Goal: Information Seeking & Learning: Learn about a topic

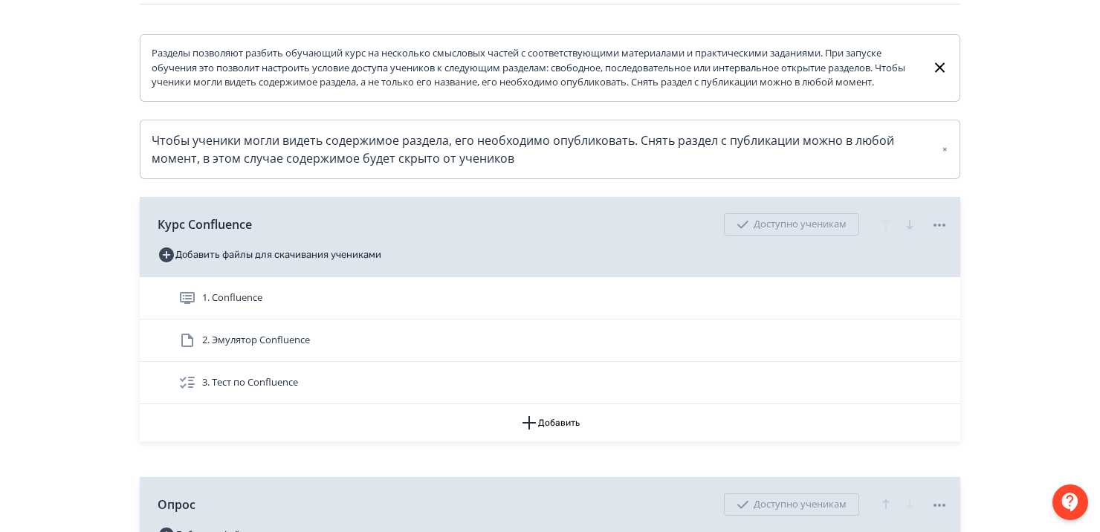
drag, startPoint x: 0, startPoint y: 0, endPoint x: 253, endPoint y: 302, distance: 393.6
click at [253, 302] on div "1. Confluence" at bounding box center [561, 298] width 800 height 42
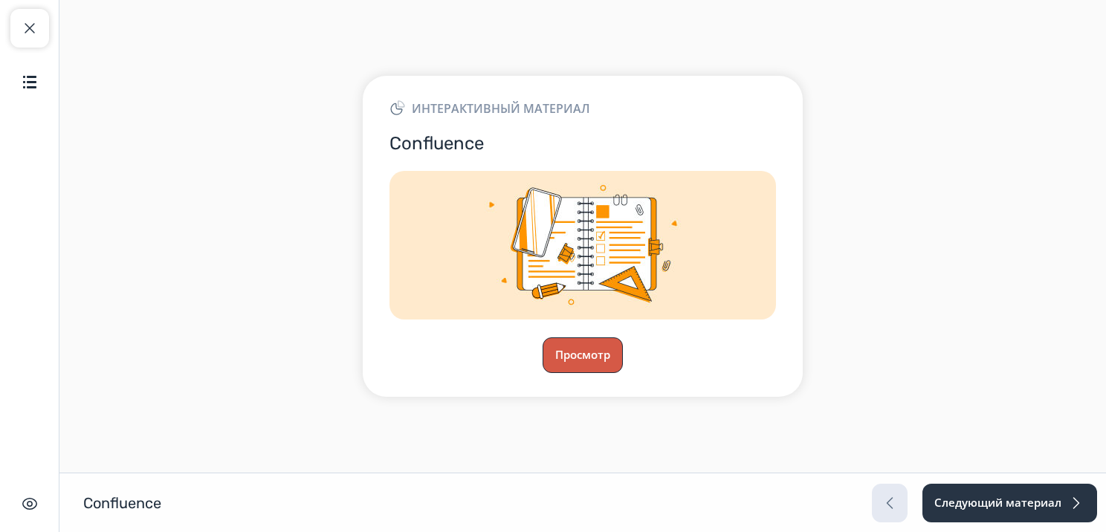
click at [583, 355] on button "Просмотр" at bounding box center [583, 355] width 80 height 36
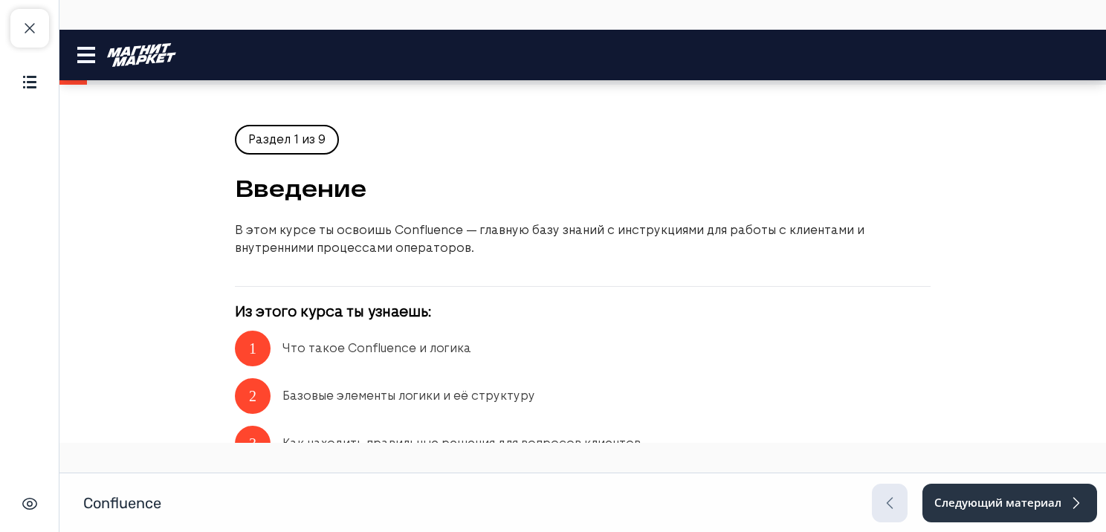
scroll to position [372, 0]
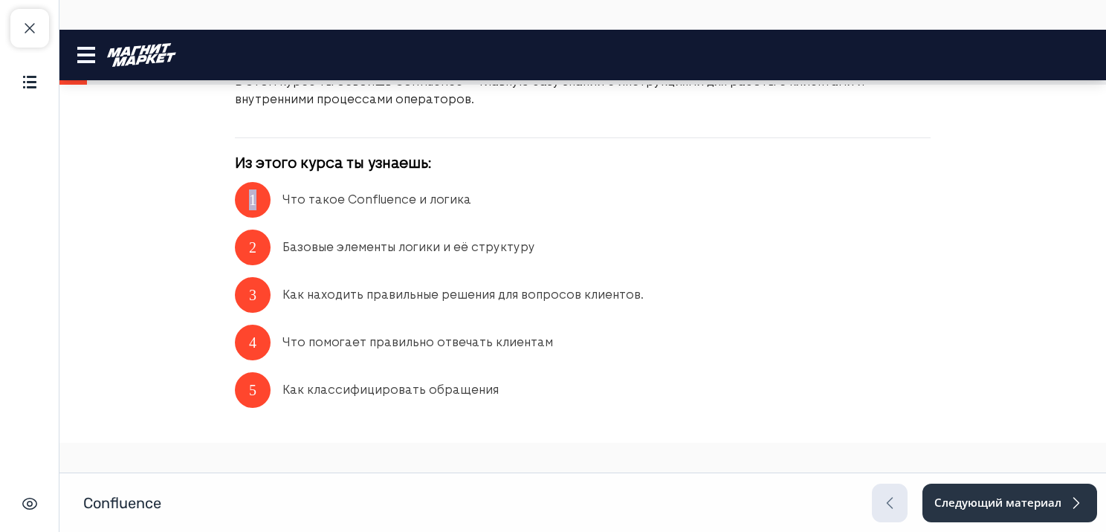
drag, startPoint x: 236, startPoint y: 209, endPoint x: 272, endPoint y: 232, distance: 43.1
click at [256, 194] on div "1" at bounding box center [253, 200] width 36 height 36
drag, startPoint x: 247, startPoint y: 247, endPoint x: 287, endPoint y: 251, distance: 40.4
click at [265, 247] on div "2" at bounding box center [253, 248] width 36 height 36
click at [589, 283] on div "Как находить правильные решения для вопросов клиентов." at bounding box center [462, 295] width 361 height 36
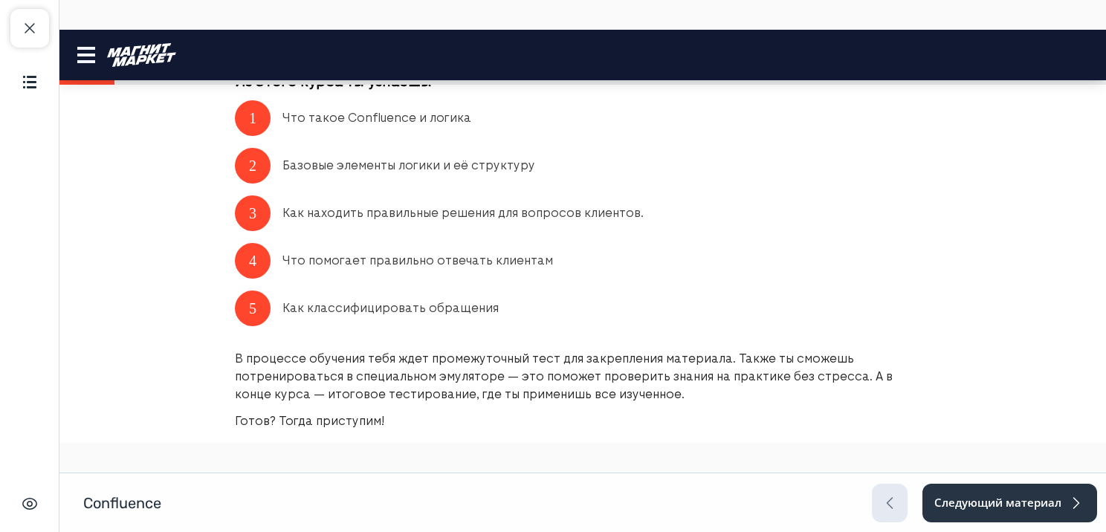
scroll to position [571, 0]
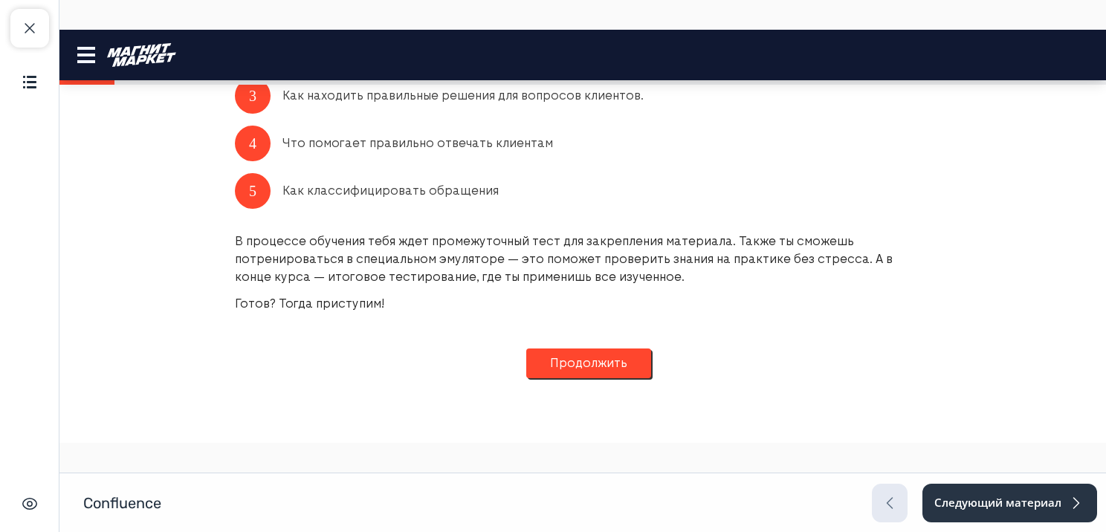
click at [561, 363] on button "Продолжить" at bounding box center [588, 364] width 125 height 30
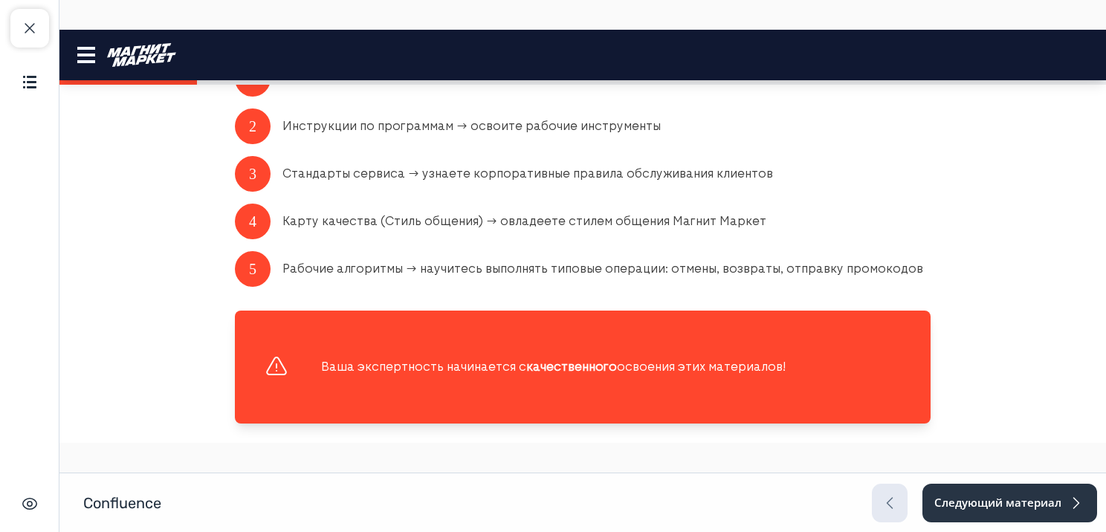
scroll to position [416, 0]
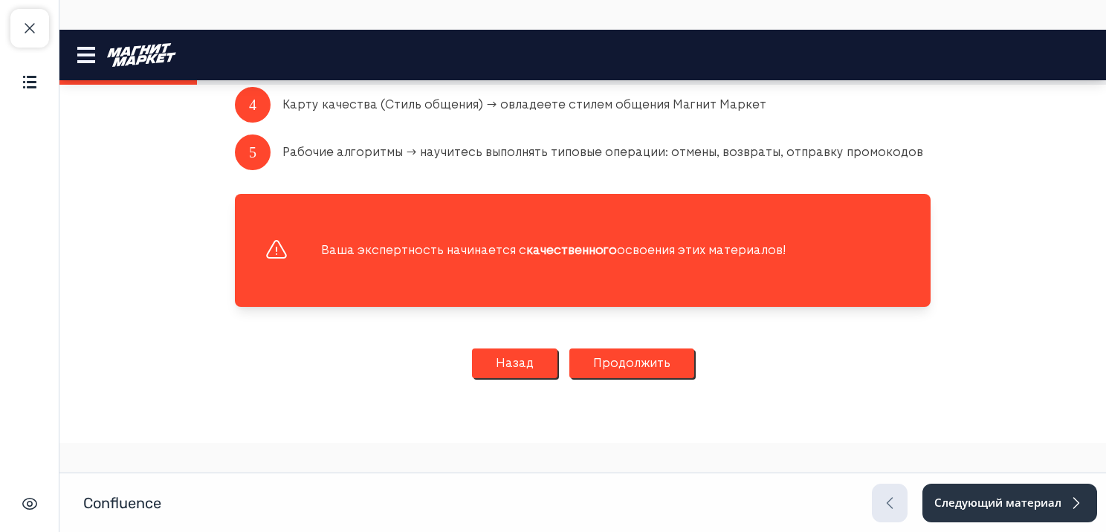
click at [608, 368] on button "Продолжить" at bounding box center [631, 364] width 125 height 30
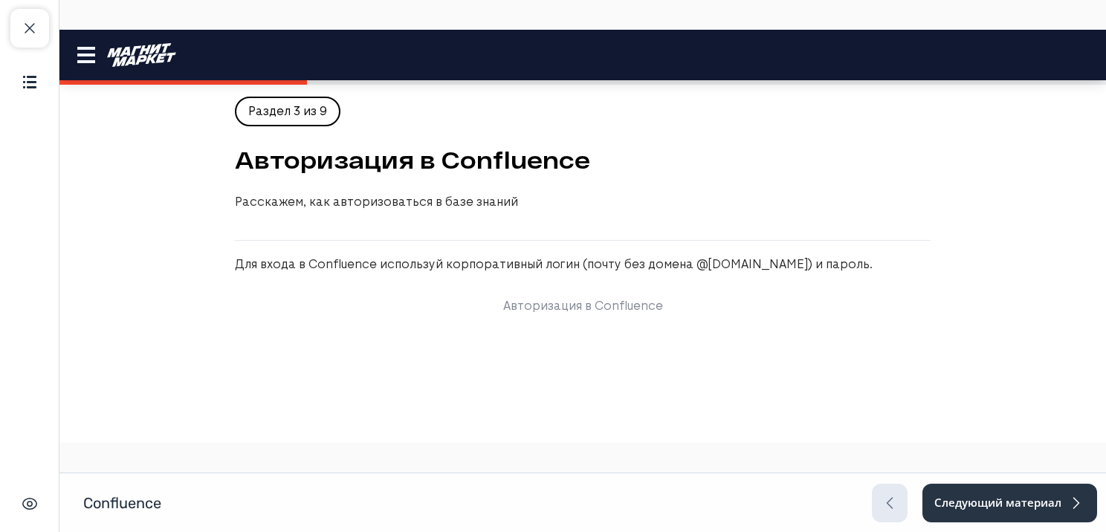
scroll to position [0, 0]
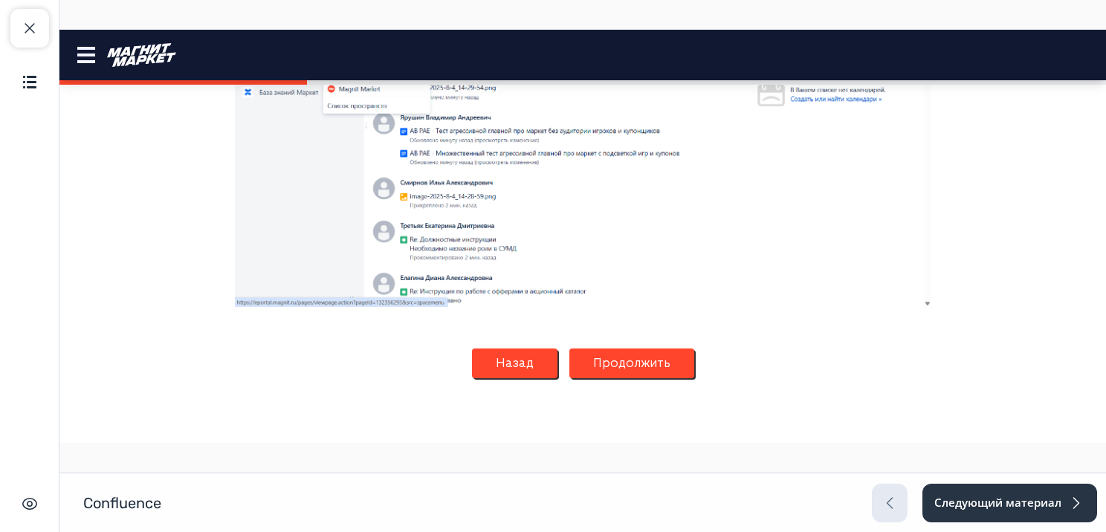
click at [633, 358] on button "Продолжить" at bounding box center [631, 364] width 125 height 30
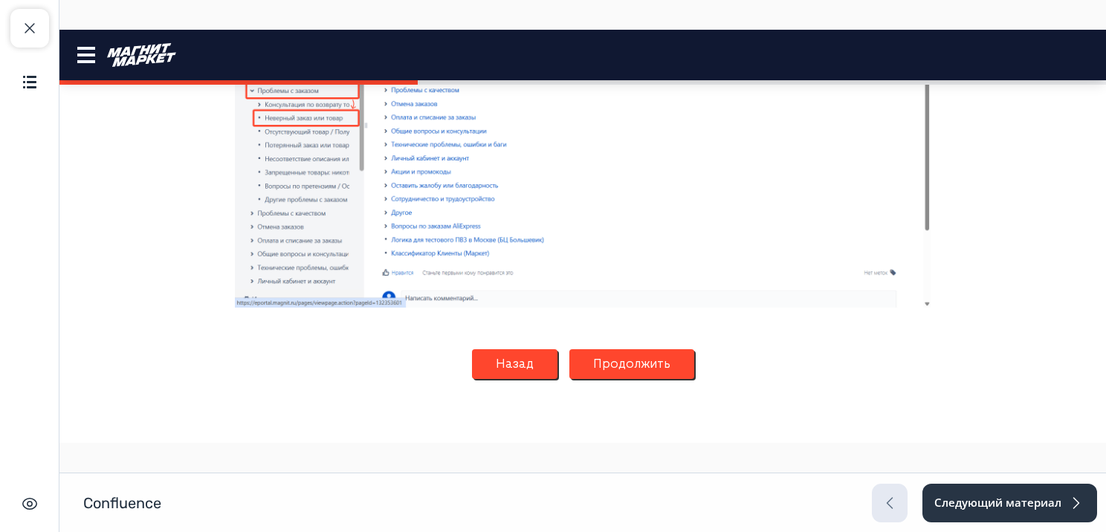
click at [622, 366] on button "Продолжить" at bounding box center [631, 364] width 125 height 30
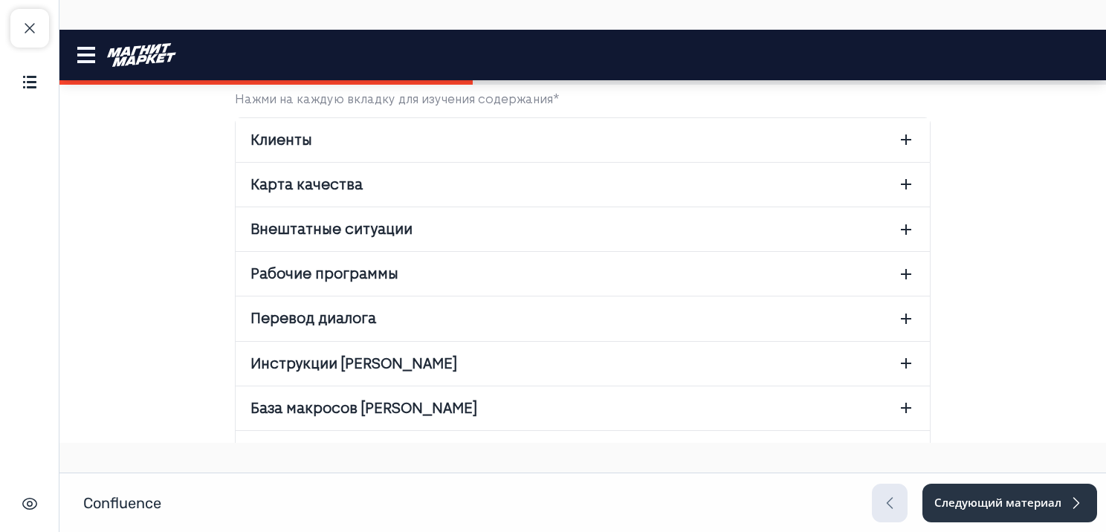
scroll to position [390, 0]
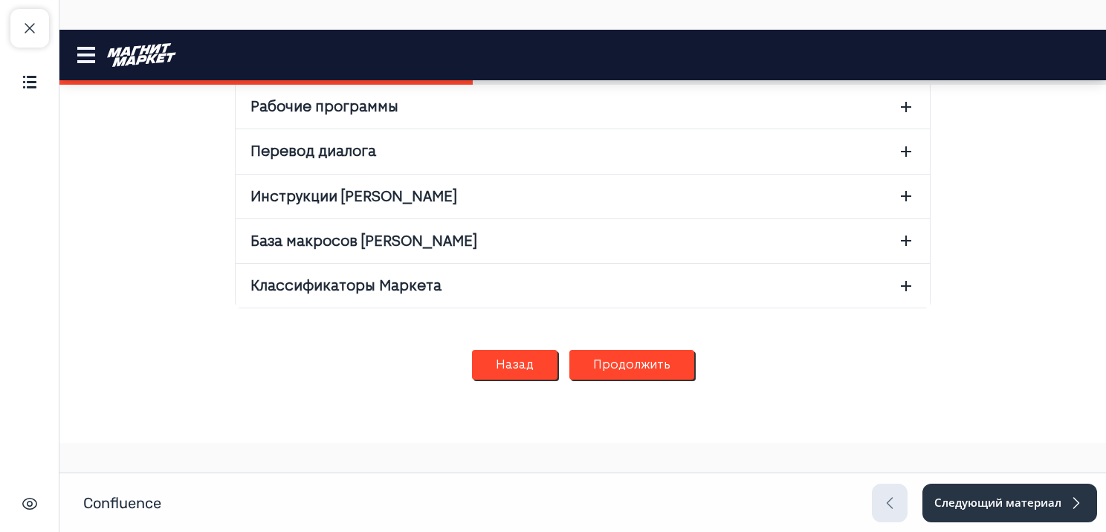
click at [617, 366] on button "Продолжить" at bounding box center [631, 365] width 125 height 30
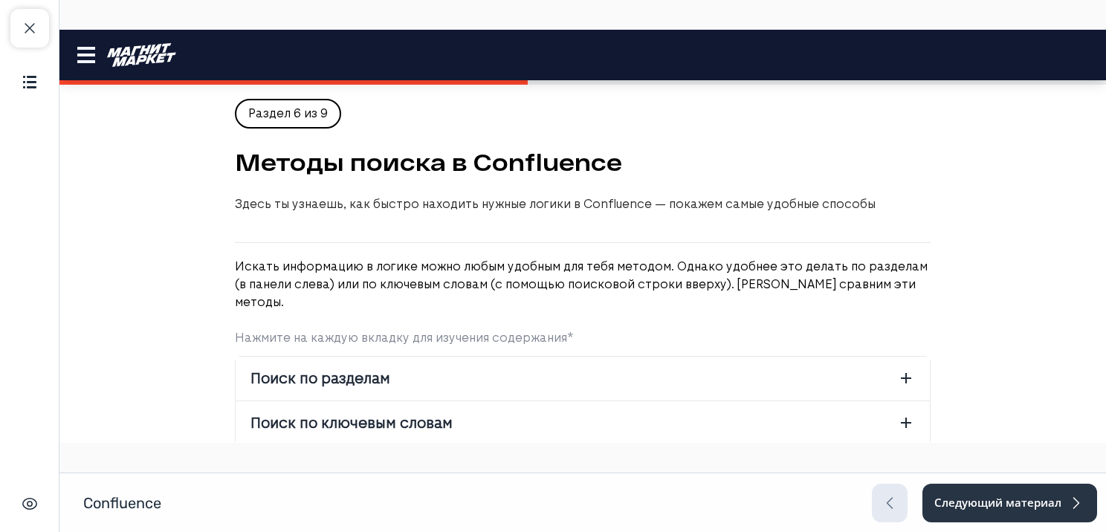
scroll to position [0, 0]
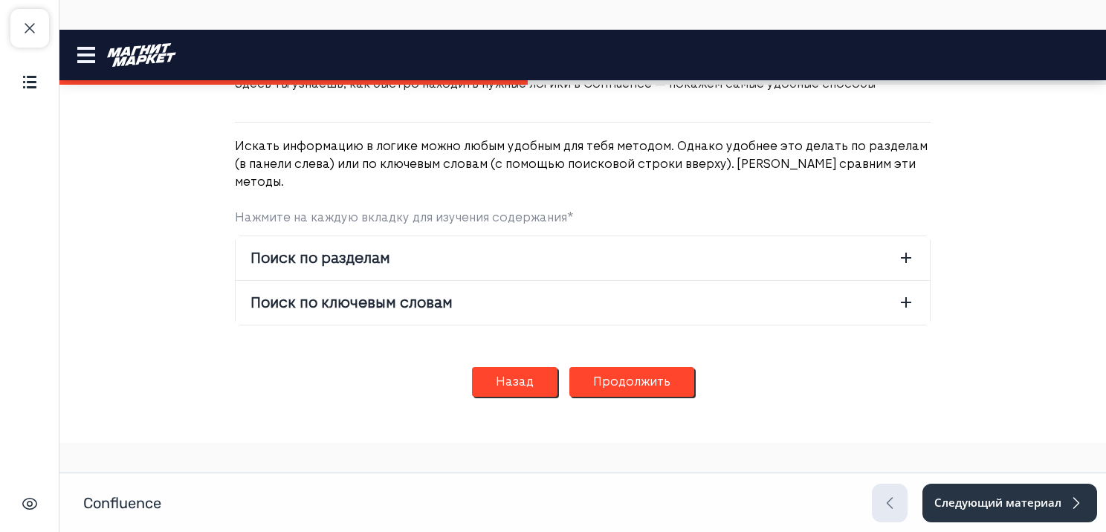
click at [621, 367] on button "Продолжить" at bounding box center [631, 382] width 125 height 30
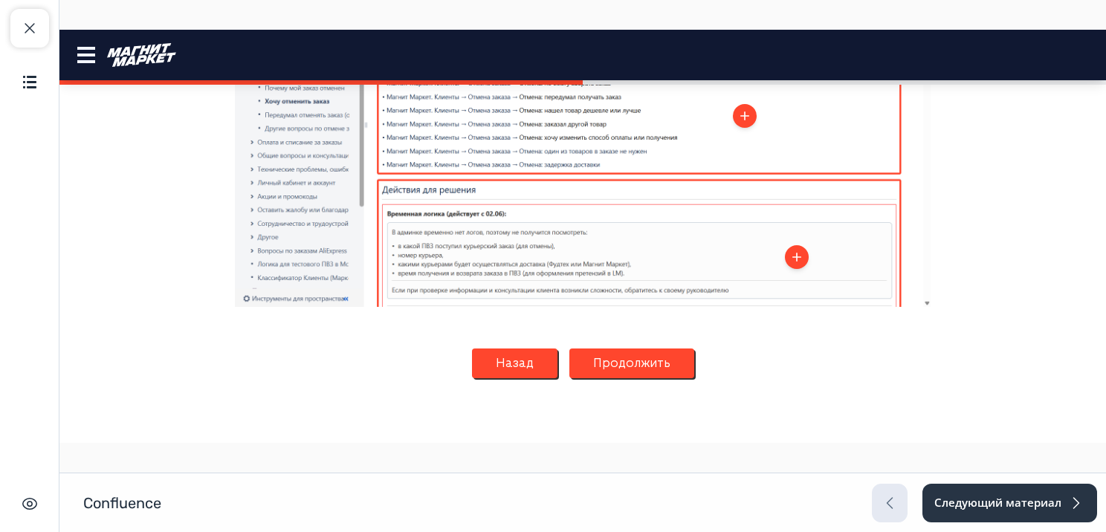
click at [635, 363] on button "Продолжить" at bounding box center [631, 364] width 125 height 30
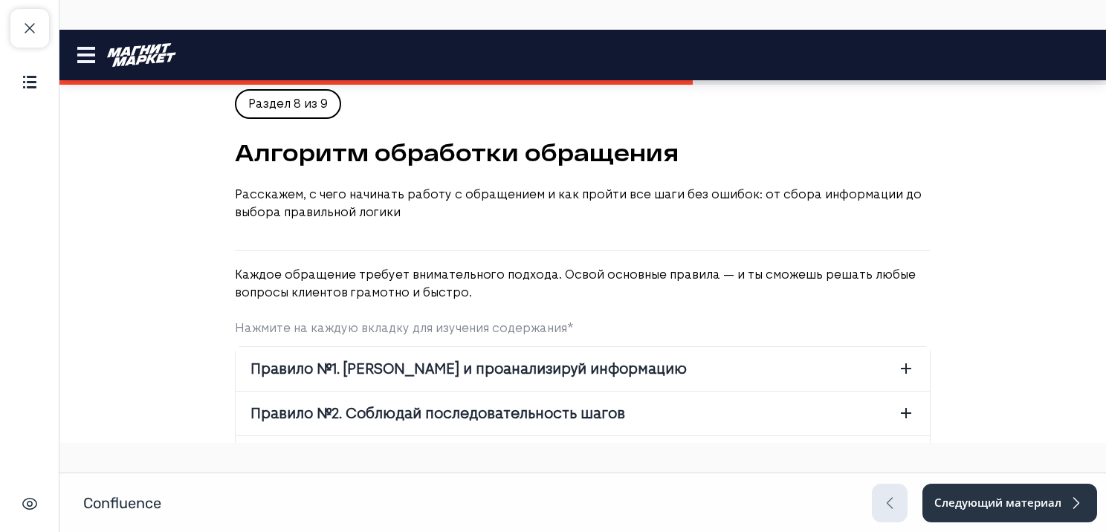
scroll to position [393, 0]
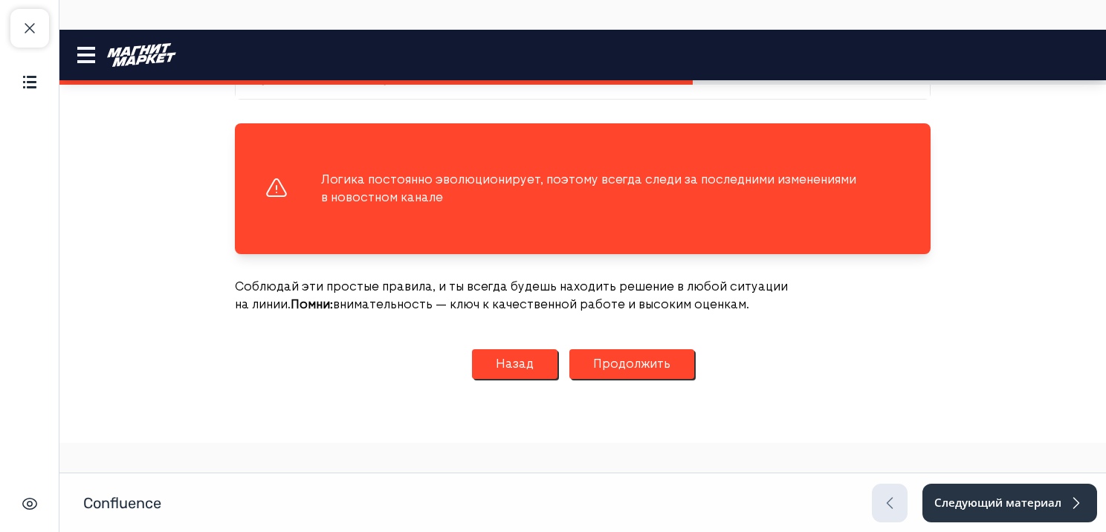
click at [628, 366] on button "Продолжить" at bounding box center [631, 364] width 125 height 30
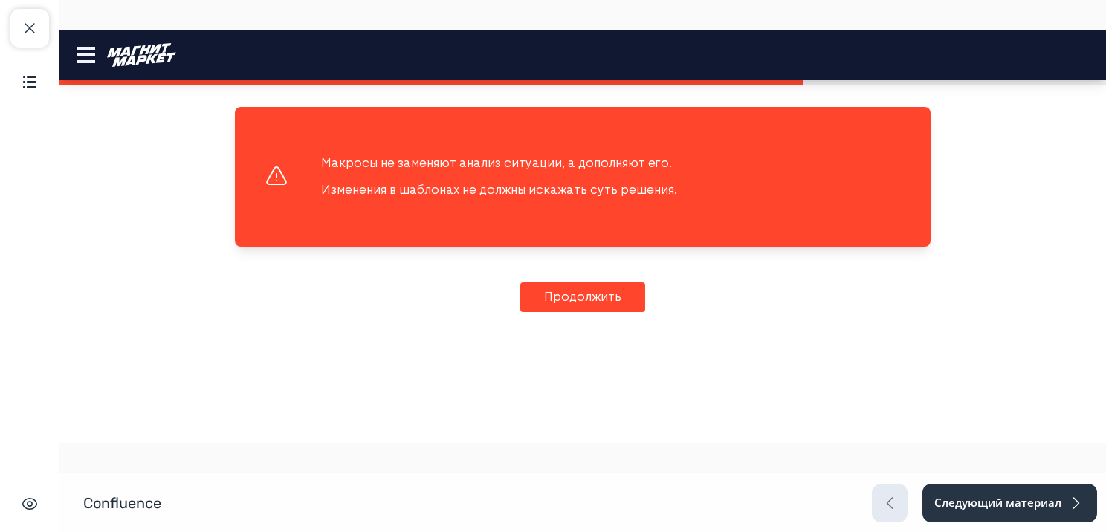
scroll to position [785, 0]
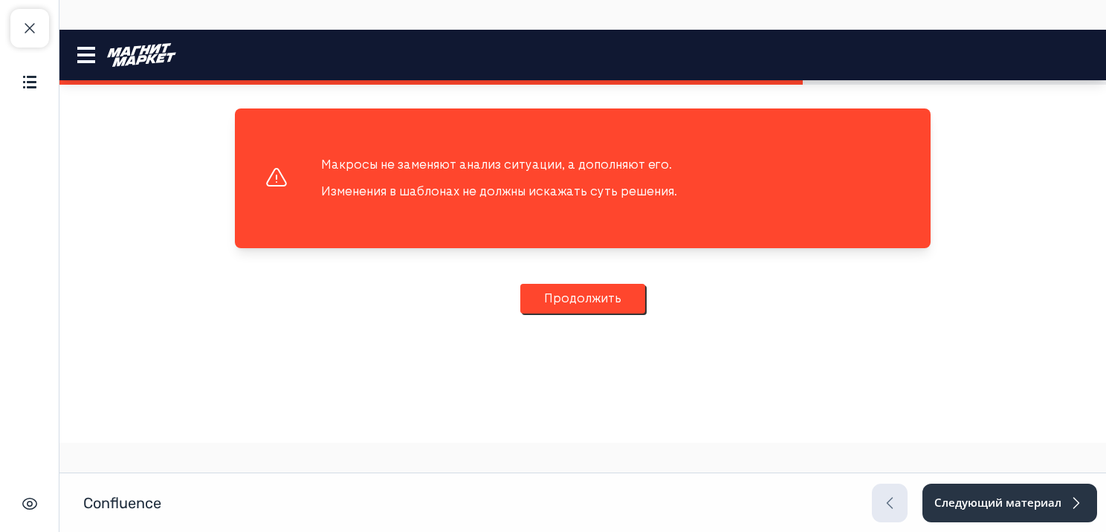
click at [595, 311] on button "Продолжить" at bounding box center [582, 299] width 125 height 30
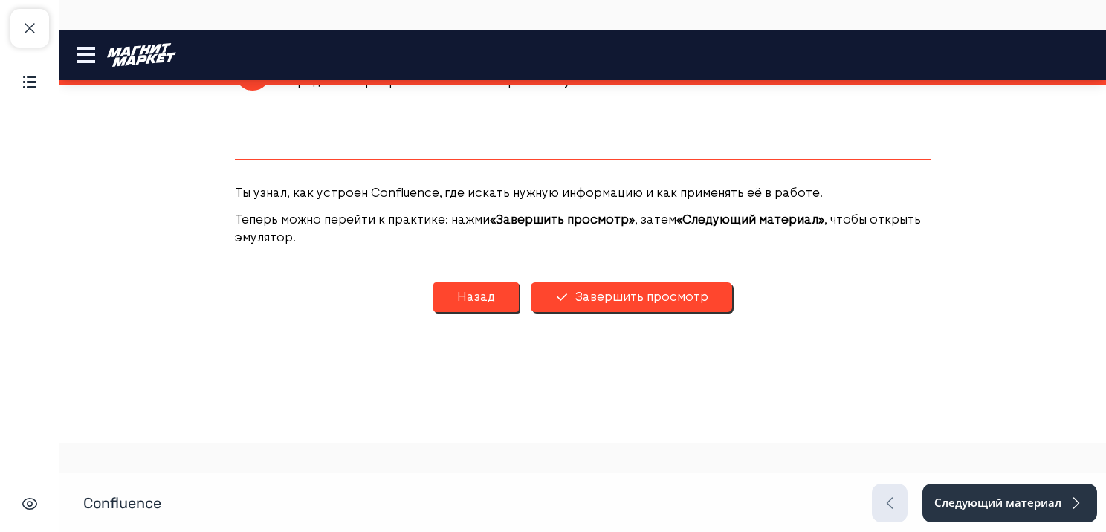
scroll to position [2547, 0]
click at [593, 305] on button "Завершить просмотр" at bounding box center [631, 297] width 201 height 30
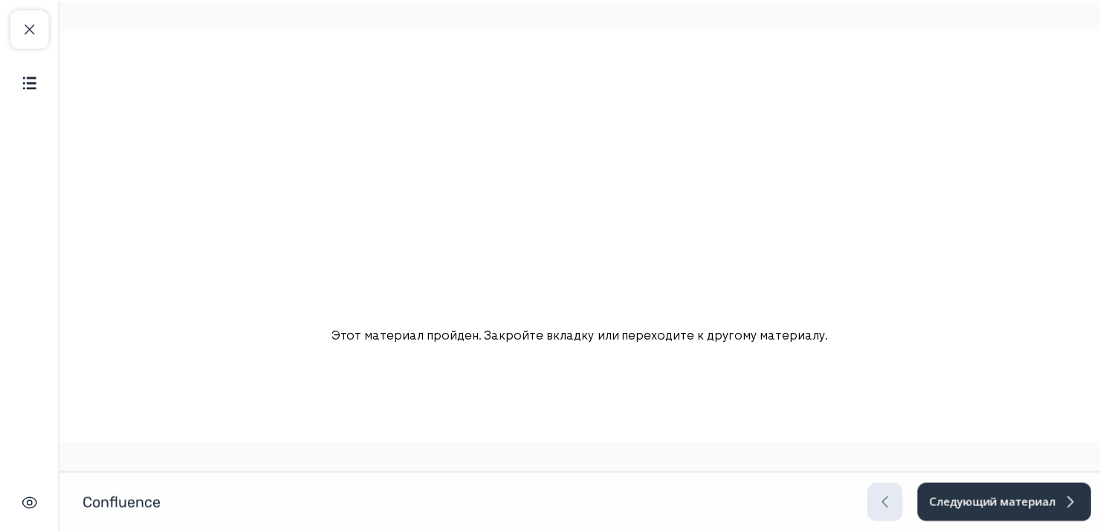
scroll to position [0, 0]
click at [19, 24] on button "Закрыть курс" at bounding box center [29, 28] width 39 height 39
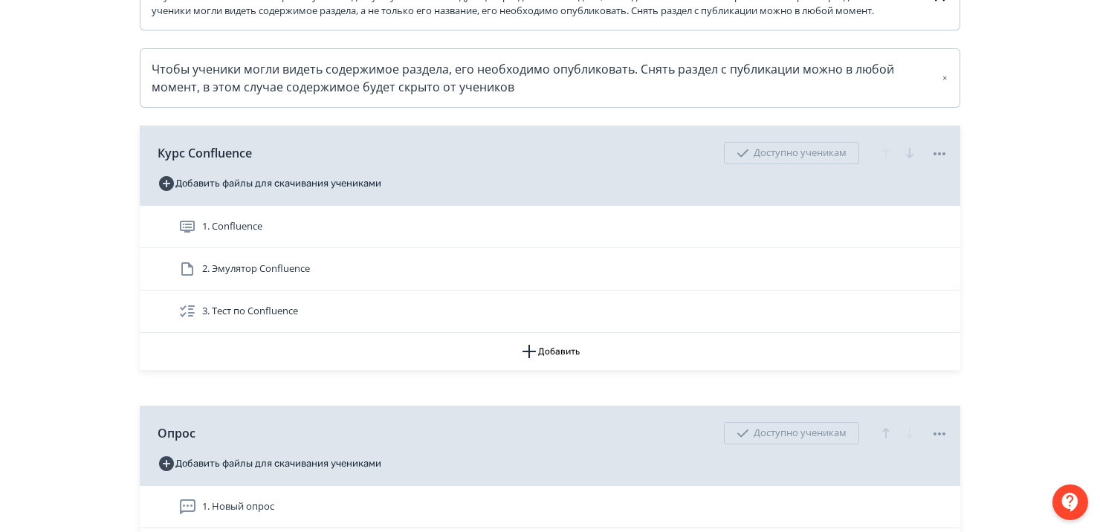
scroll to position [467, 0]
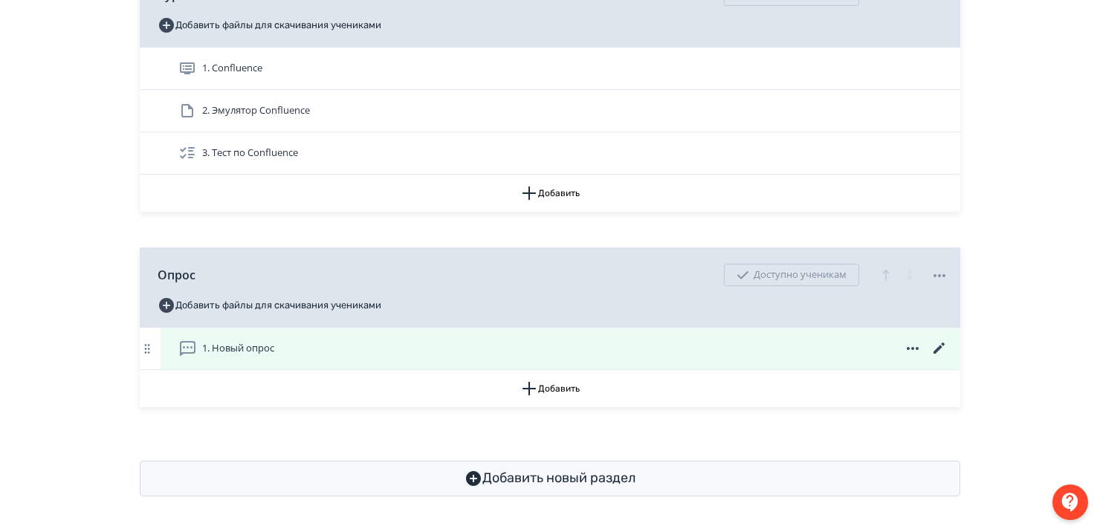
click at [306, 356] on div "1. Новый опрос" at bounding box center [563, 349] width 770 height 18
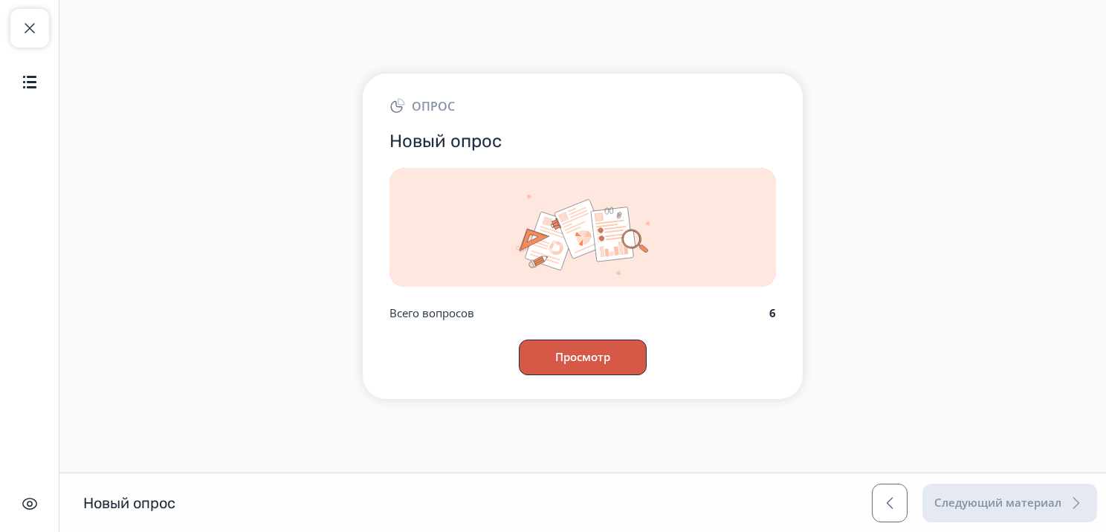
click at [595, 352] on button "Просмотр" at bounding box center [583, 358] width 128 height 36
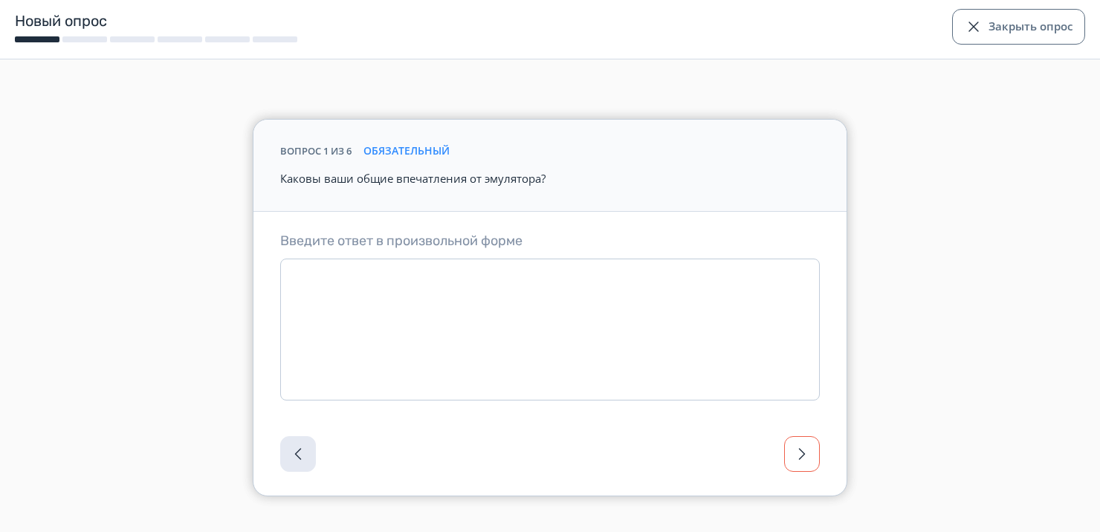
click at [806, 469] on button "button" at bounding box center [802, 454] width 36 height 36
